Goal: Information Seeking & Learning: Learn about a topic

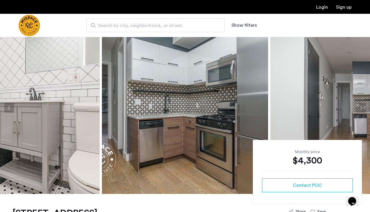
scroll to position [16, 0]
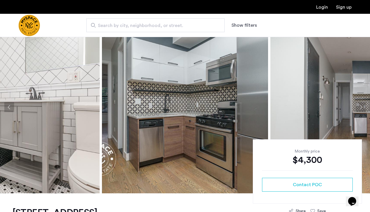
click at [6, 108] on button "Previous apartment" at bounding box center [9, 107] width 10 height 10
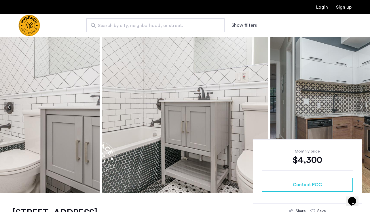
click at [6, 108] on button "Previous apartment" at bounding box center [9, 107] width 10 height 10
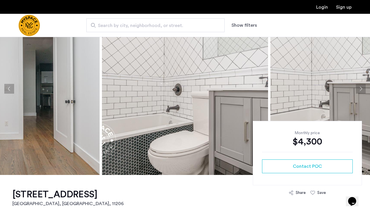
scroll to position [0, 0]
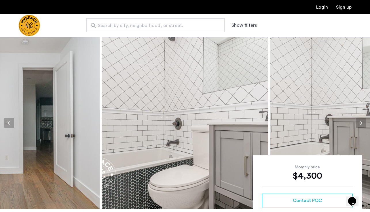
click at [7, 127] on button "Previous apartment" at bounding box center [9, 123] width 10 height 10
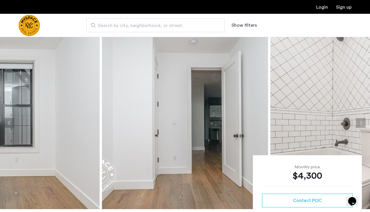
click at [7, 127] on button "Previous apartment" at bounding box center [9, 123] width 10 height 10
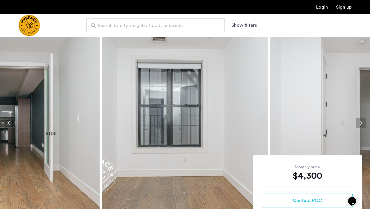
click at [7, 127] on button "Previous apartment" at bounding box center [9, 123] width 10 height 10
